Goal: Information Seeking & Learning: Find specific fact

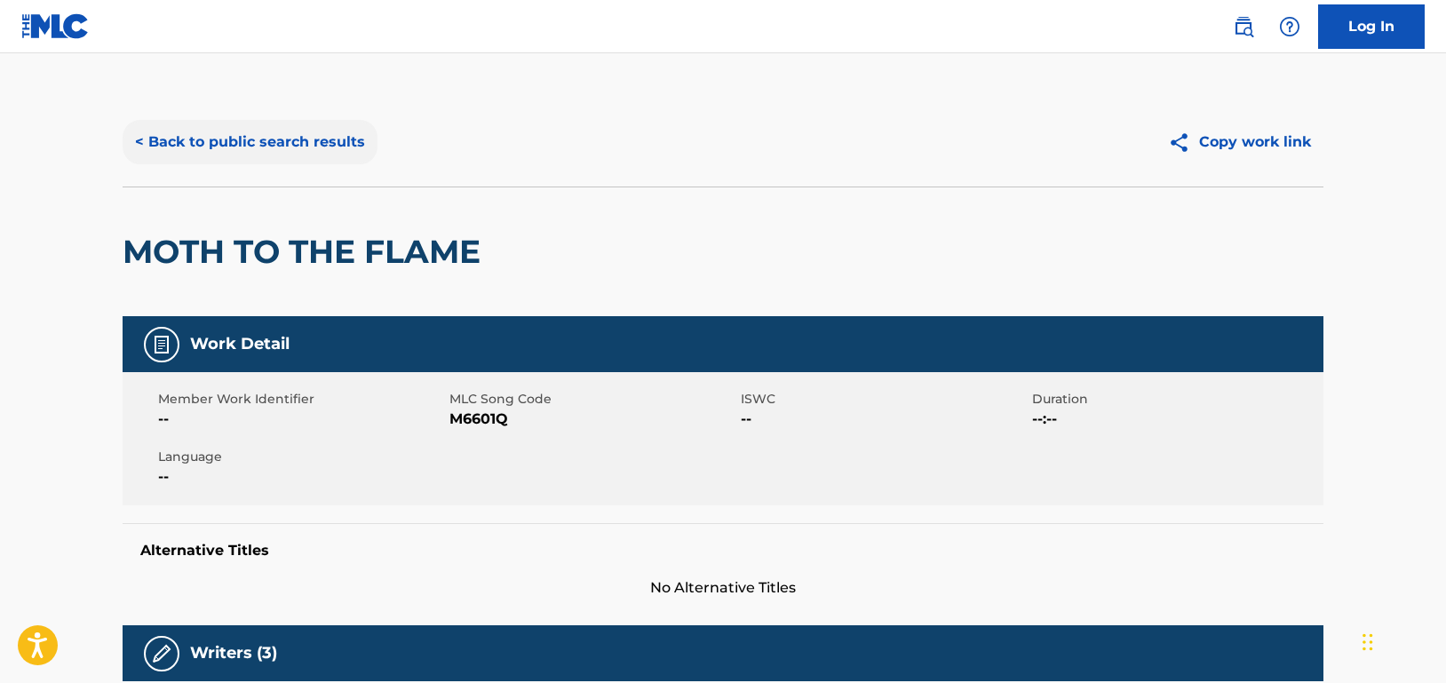
click at [273, 147] on button "< Back to public search results" at bounding box center [250, 142] width 255 height 44
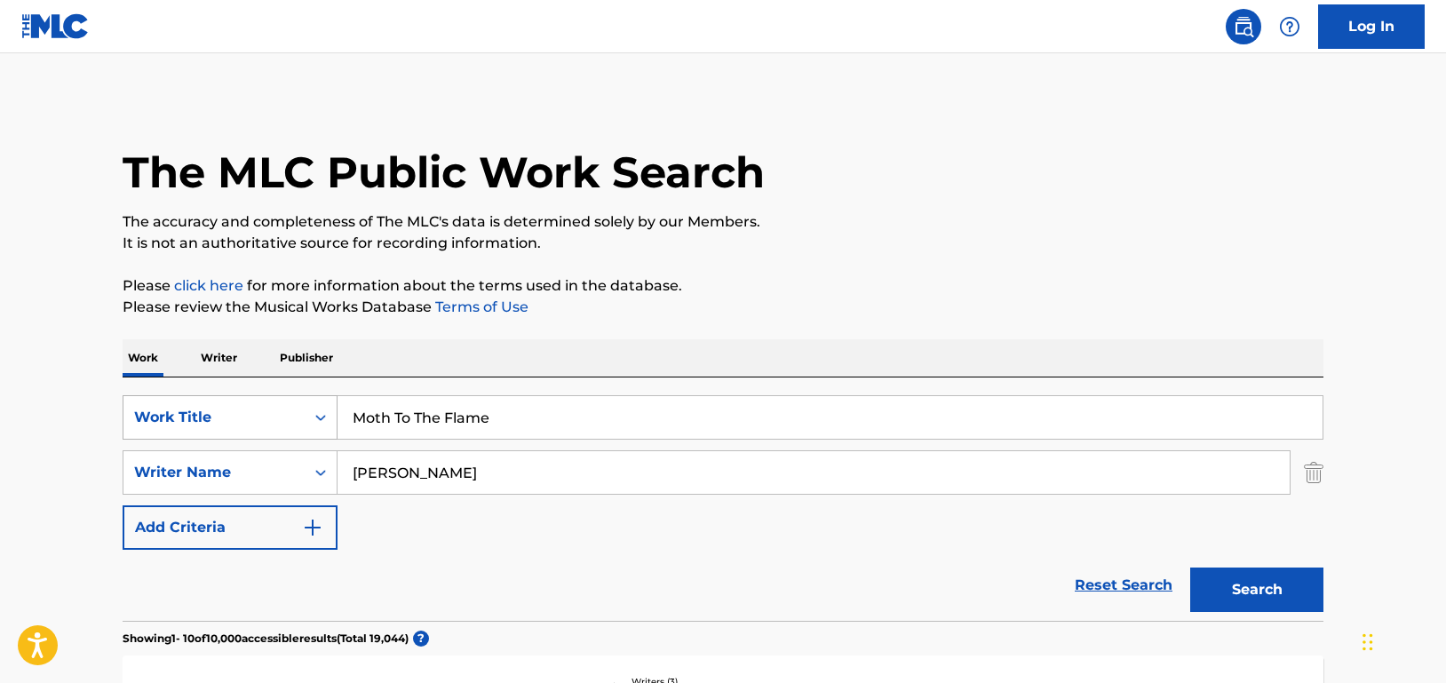
drag, startPoint x: 521, startPoint y: 416, endPoint x: 331, endPoint y: 407, distance: 190.3
click at [331, 407] on div "SearchWithCriteriad46a61c1-c08f-4742-9921-3706d787b089 Work Title Moth To The F…" at bounding box center [723, 417] width 1201 height 44
paste input "Communication"
type input "Communication"
drag, startPoint x: 441, startPoint y: 477, endPoint x: 228, endPoint y: 459, distance: 213.9
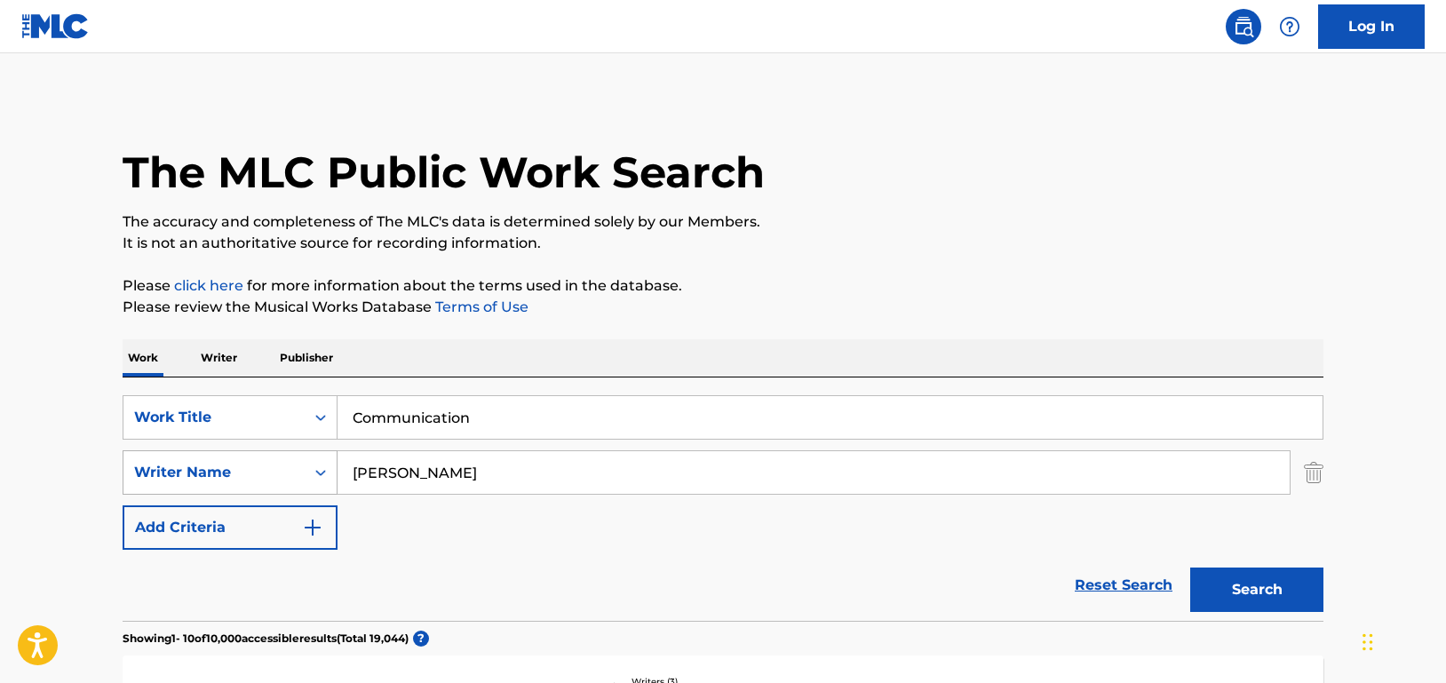
click at [228, 459] on div "SearchWithCriteria33f44059-a9a3-4a0e-90fe-a06dea2ccbfd Writer Name [PERSON_NAME]" at bounding box center [723, 472] width 1201 height 44
paste input "[PERSON_NAME]"
type input "[PERSON_NAME]"
click at [1250, 574] on button "Search" at bounding box center [1256, 589] width 133 height 44
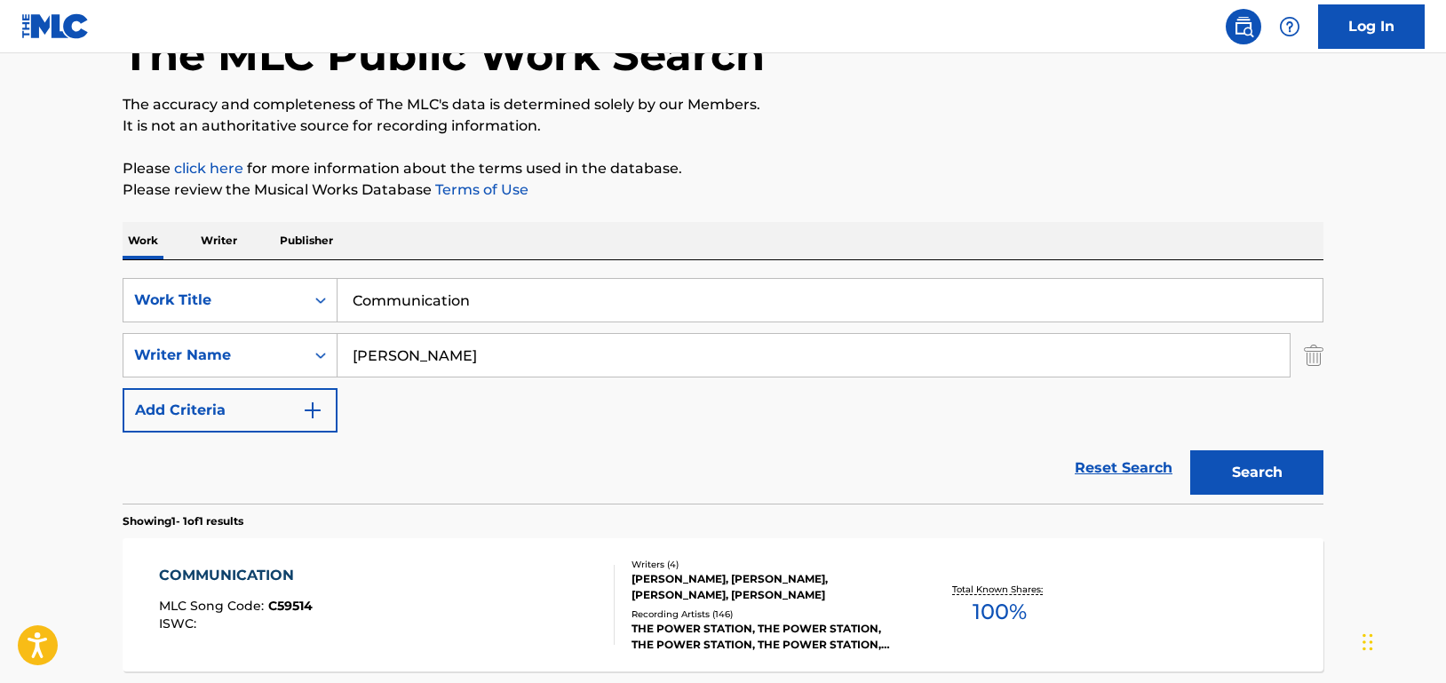
scroll to position [283, 0]
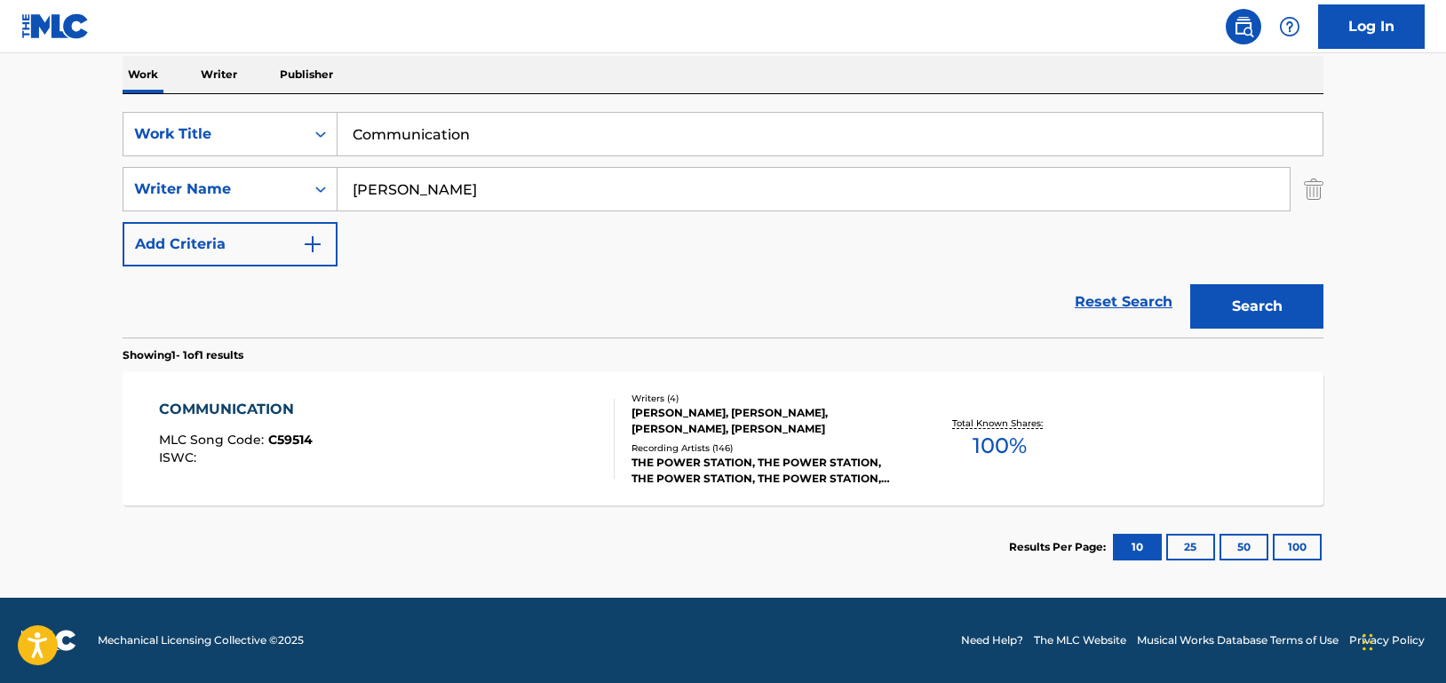
click at [472, 462] on div "COMMUNICATION MLC Song Code : C59514 ISWC :" at bounding box center [387, 439] width 456 height 80
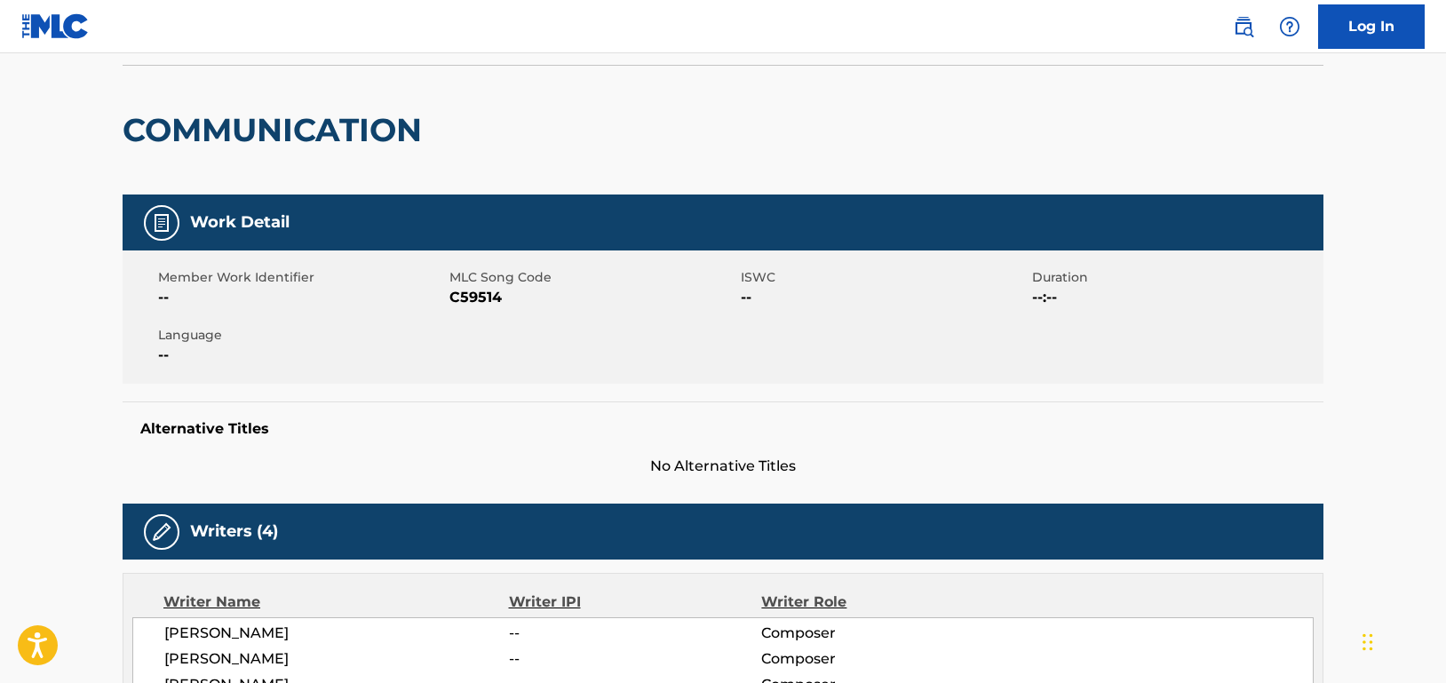
scroll to position [89, 0]
